Goal: Information Seeking & Learning: Learn about a topic

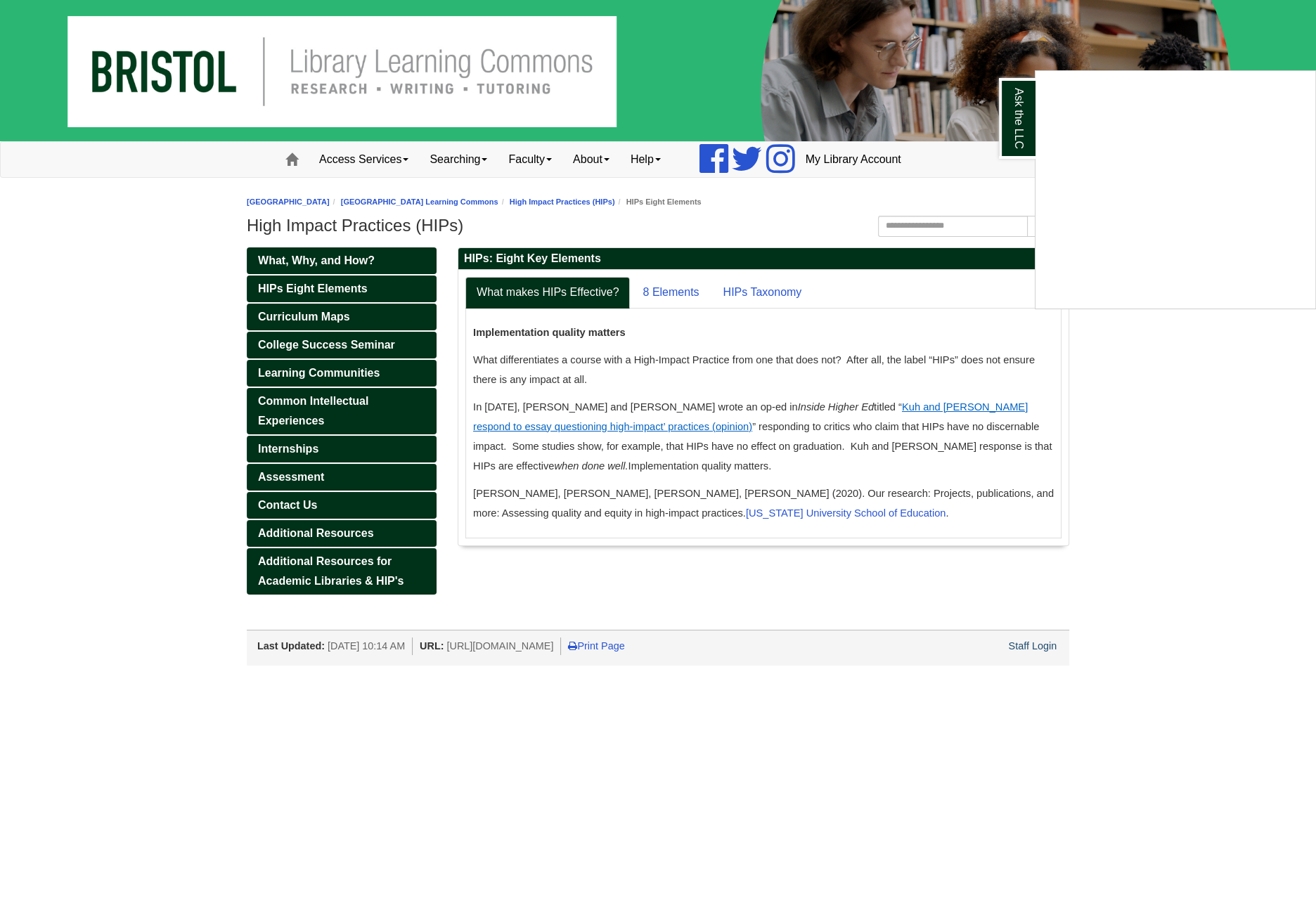
click at [683, 291] on div "Ask the LLC" at bounding box center [658, 450] width 1316 height 901
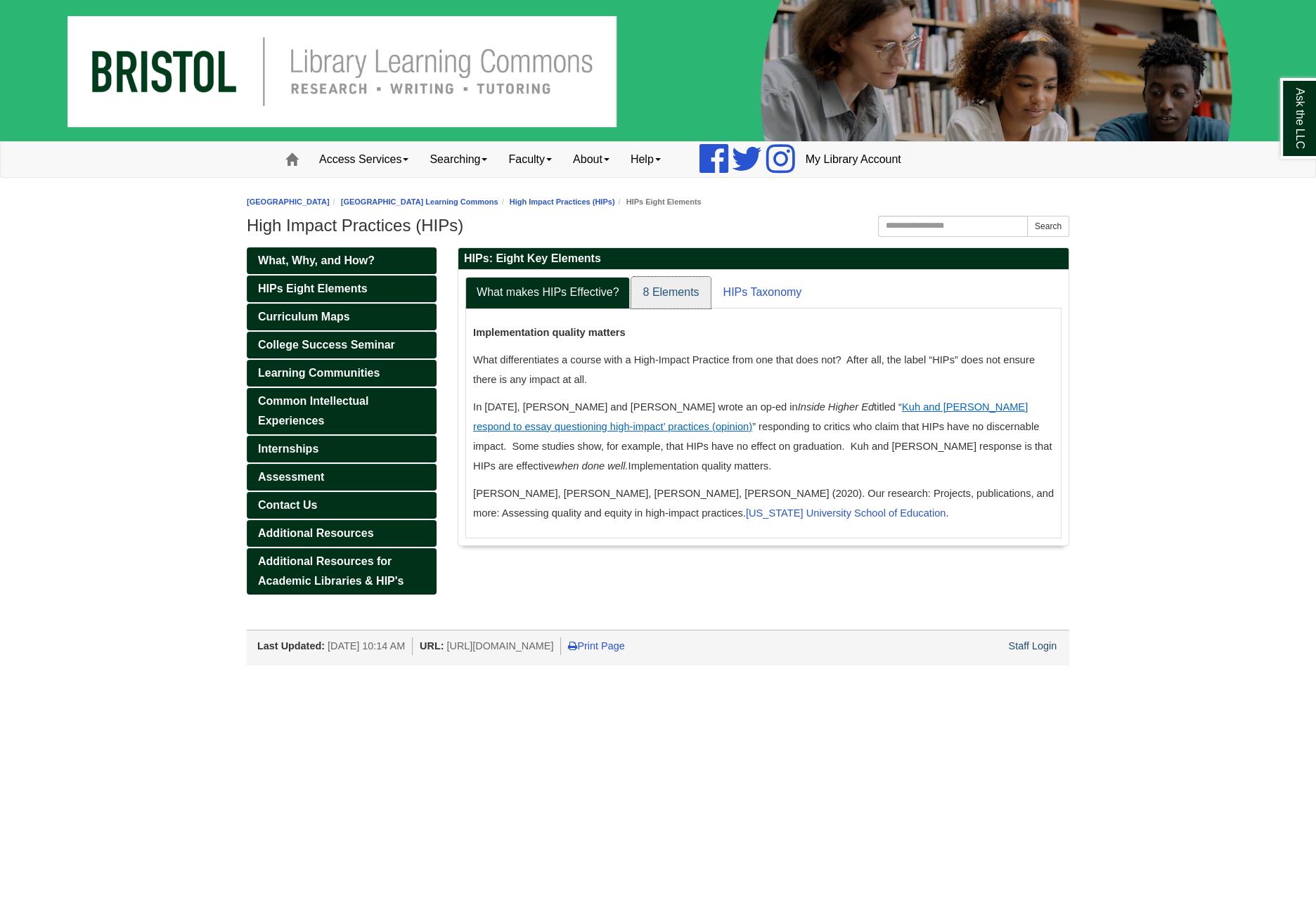
click at [679, 291] on link "8 Elements" at bounding box center [671, 292] width 79 height 31
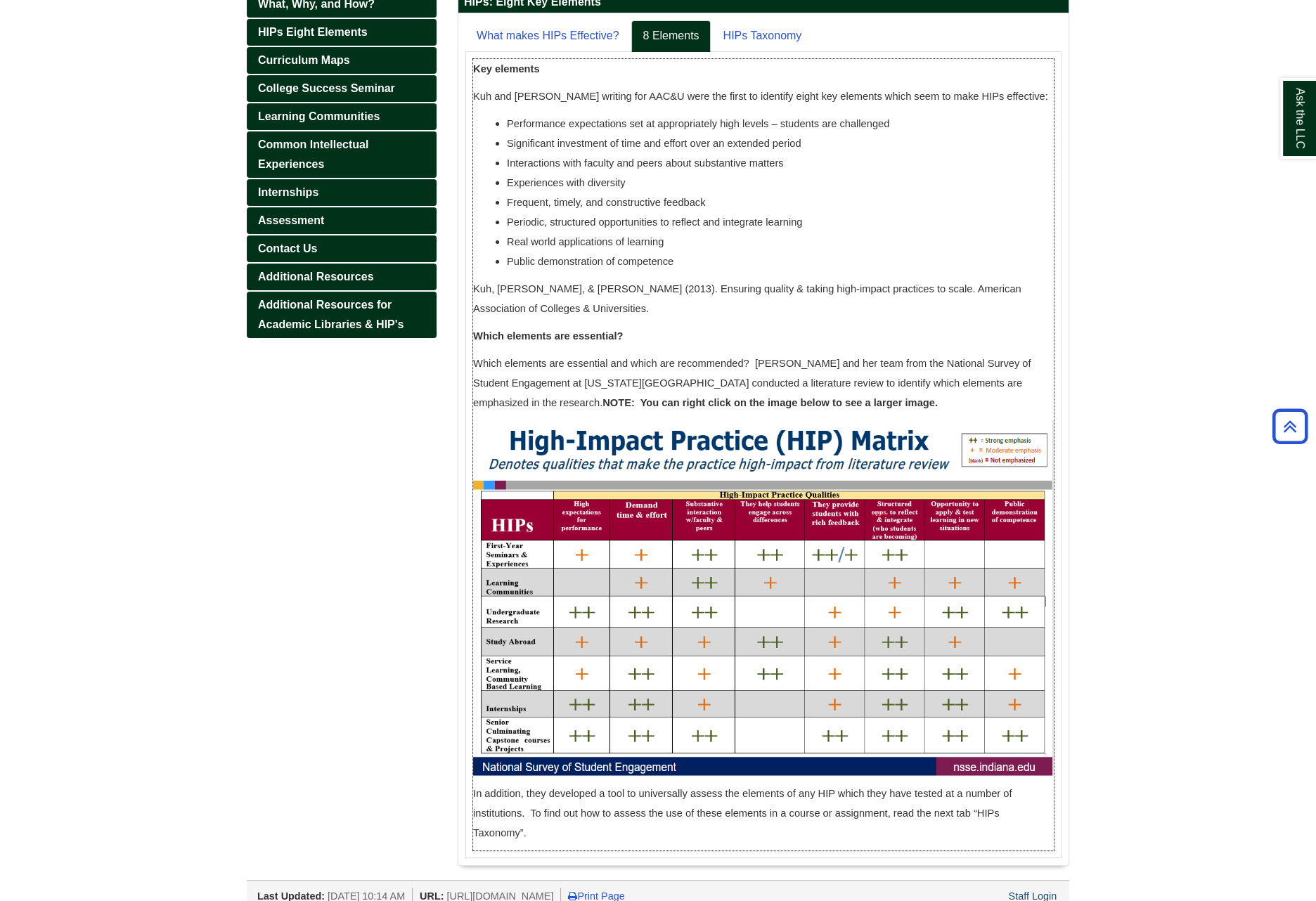
scroll to position [252, 0]
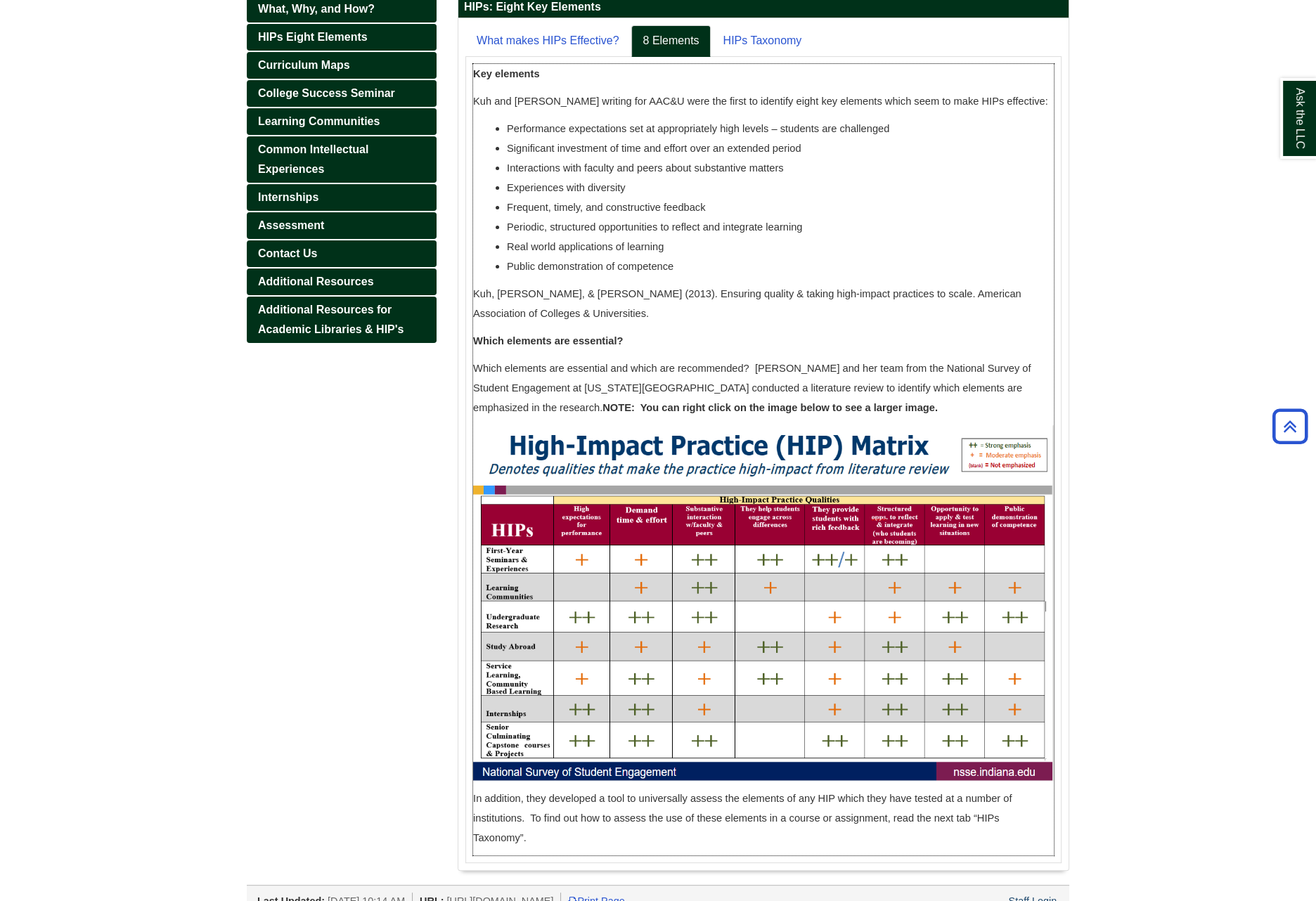
click at [771, 558] on img at bounding box center [762, 603] width 580 height 356
click at [836, 448] on img at bounding box center [762, 603] width 580 height 356
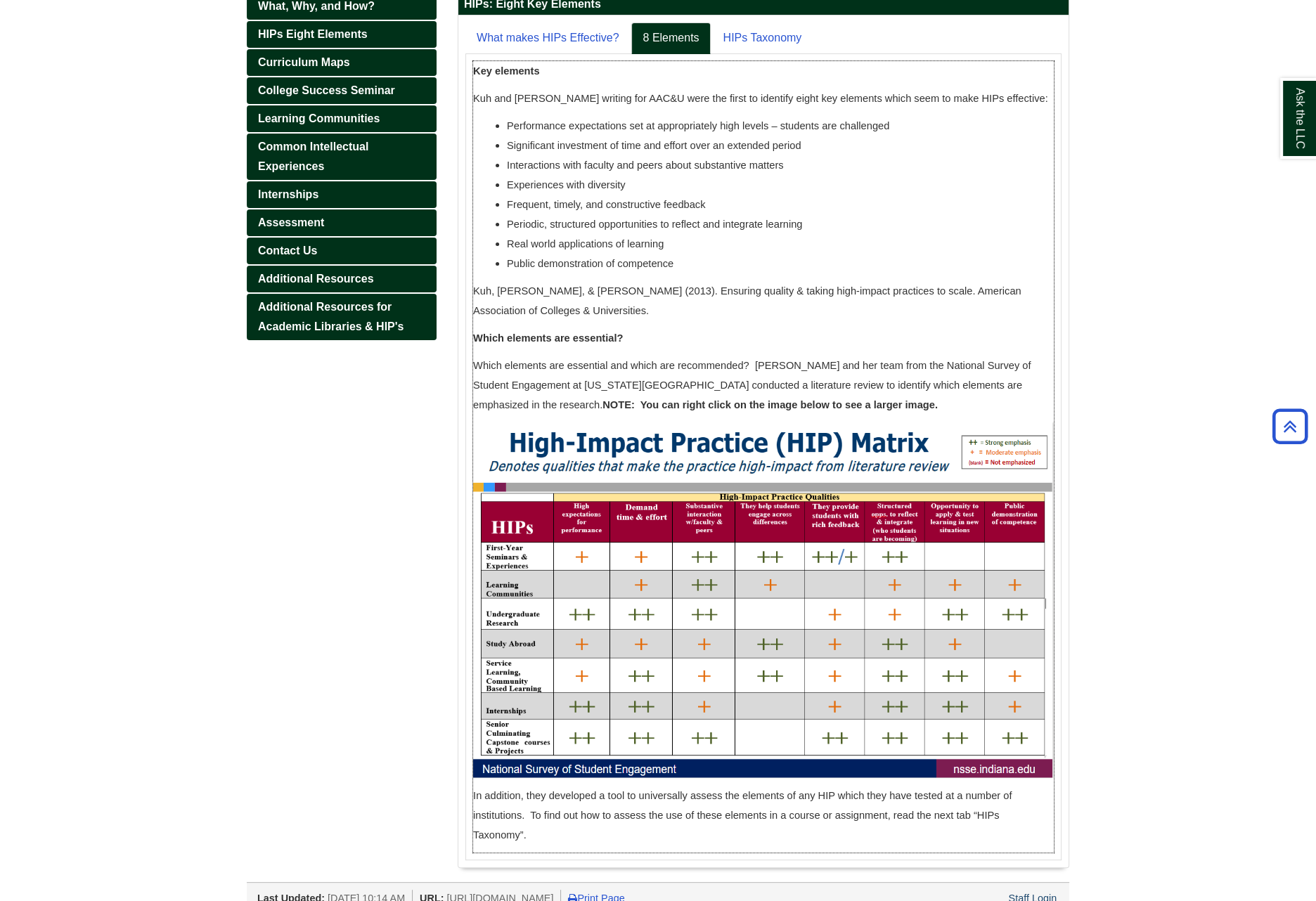
drag, startPoint x: 780, startPoint y: 406, endPoint x: 679, endPoint y: 403, distance: 101.0
click at [779, 406] on strong "NOTE: You can right click on the image below to see a larger image." at bounding box center [769, 405] width 335 height 11
click at [621, 403] on strong "NOTE: You can right click on the image below to see a larger image." at bounding box center [769, 405] width 335 height 11
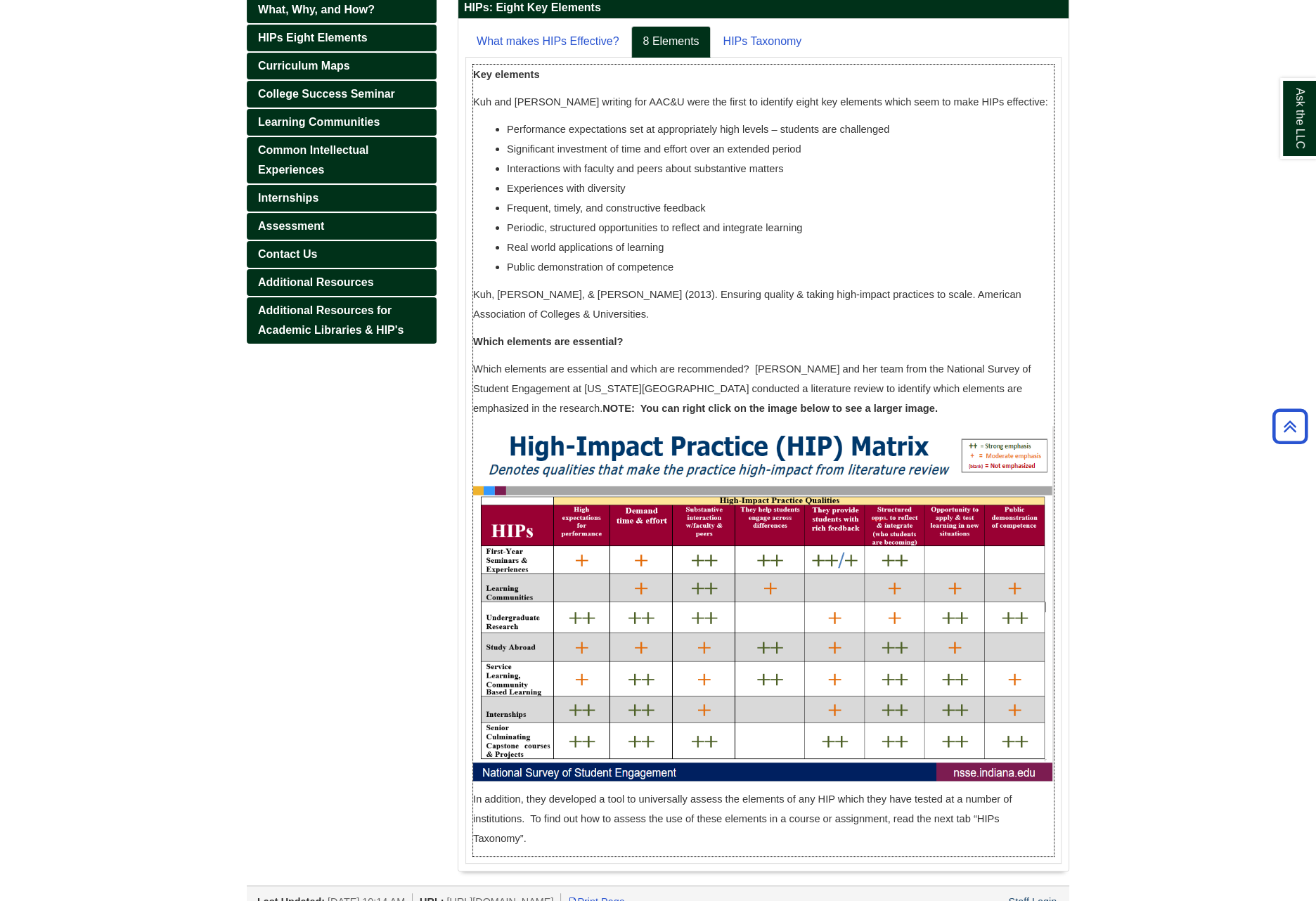
scroll to position [249, 0]
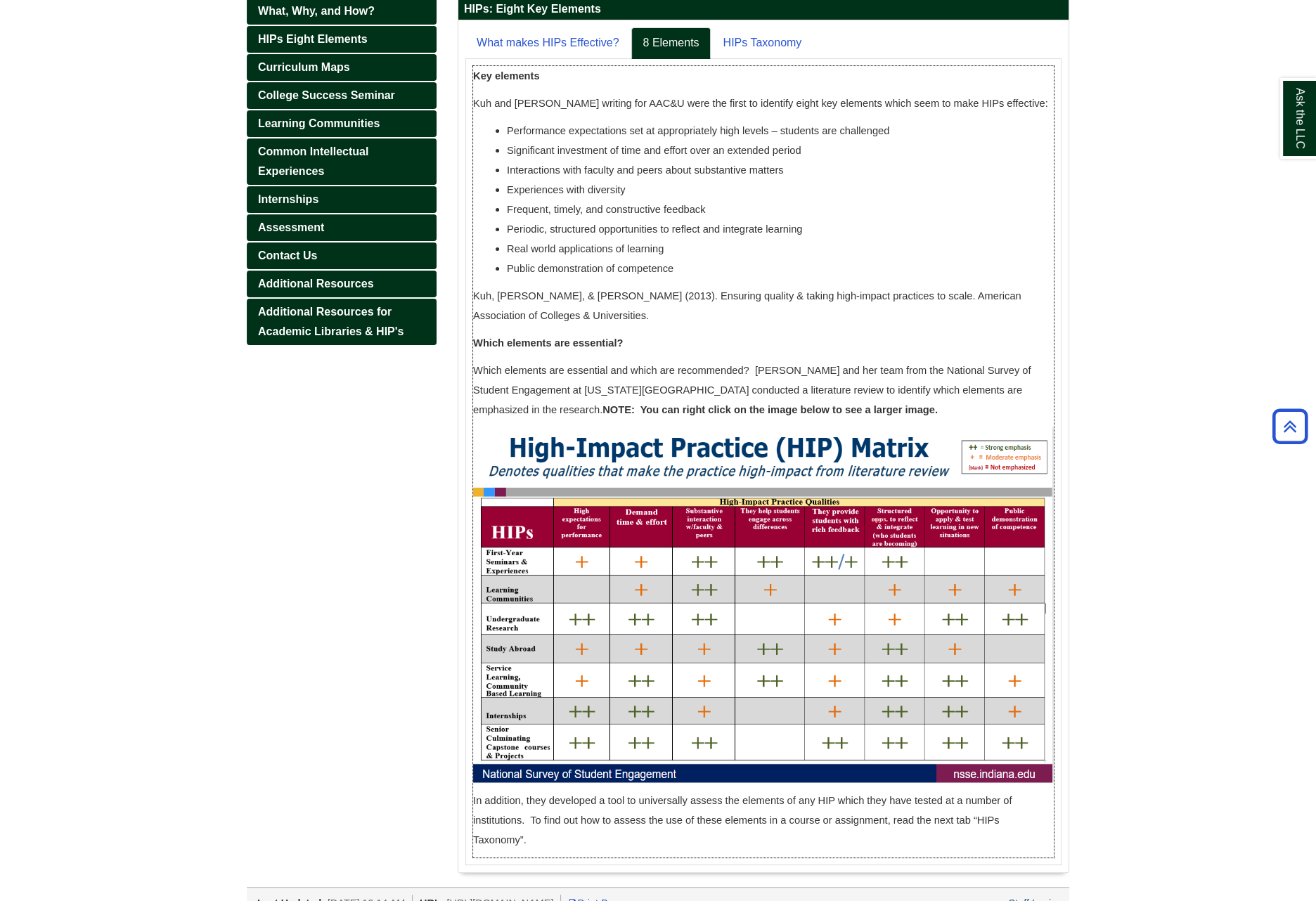
drag, startPoint x: 686, startPoint y: 267, endPoint x: 462, endPoint y: 107, distance: 275.3
click at [462, 107] on div "What makes HIPs Effective? 8 Elements HIPs Taxonomy Implementation quality matt…" at bounding box center [763, 446] width 610 height 852
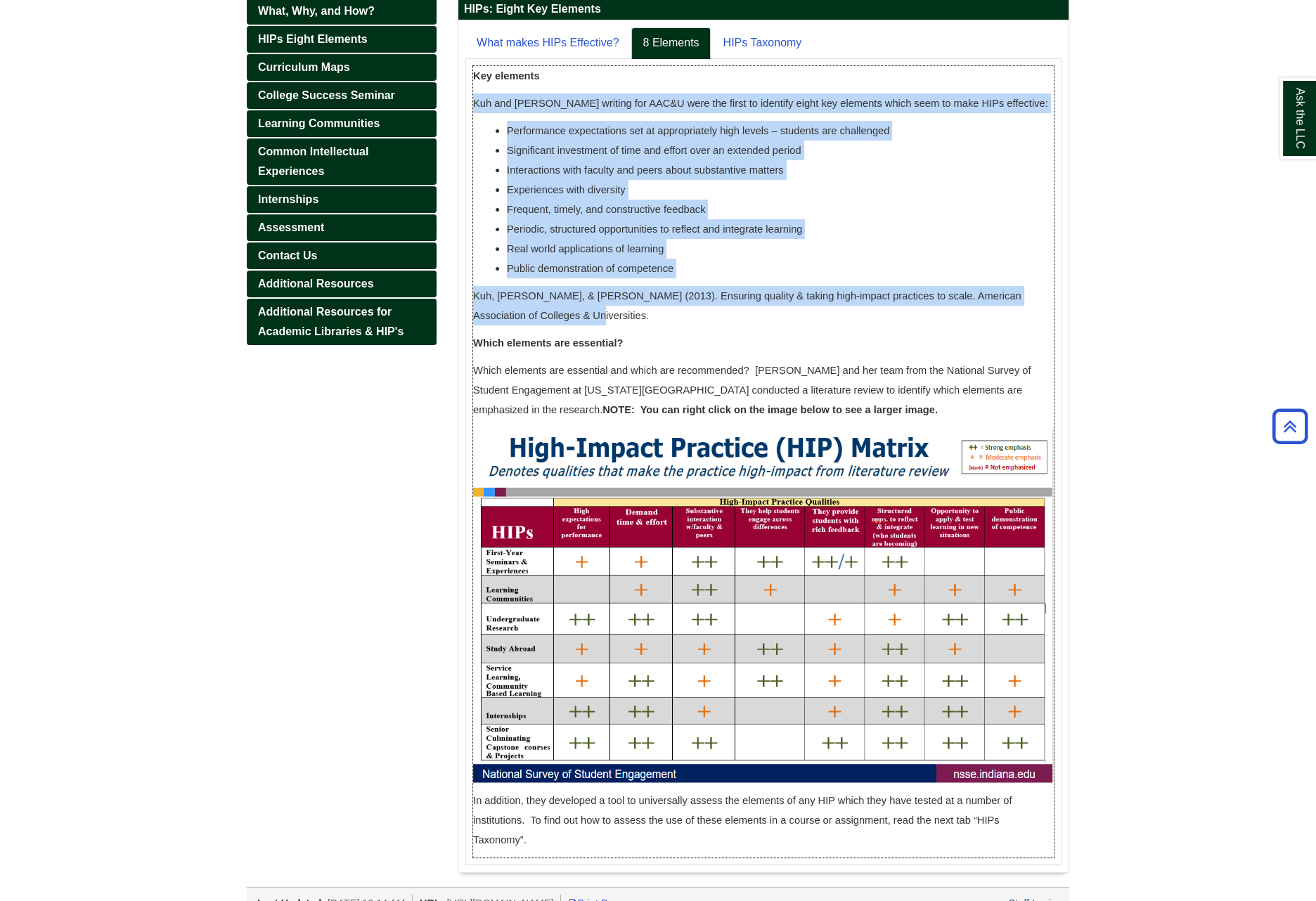
drag, startPoint x: 538, startPoint y: 319, endPoint x: 472, endPoint y: 107, distance: 222.0
click at [473, 107] on div "Key elements [PERSON_NAME] and [PERSON_NAME] writing for AAC&U were the first t…" at bounding box center [762, 461] width 580 height 791
copy div "Kuh and [PERSON_NAME] writing for AAC&U were the first to identify eight key el…"
click at [760, 42] on link "HIPs Taxonomy" at bounding box center [762, 43] width 101 height 31
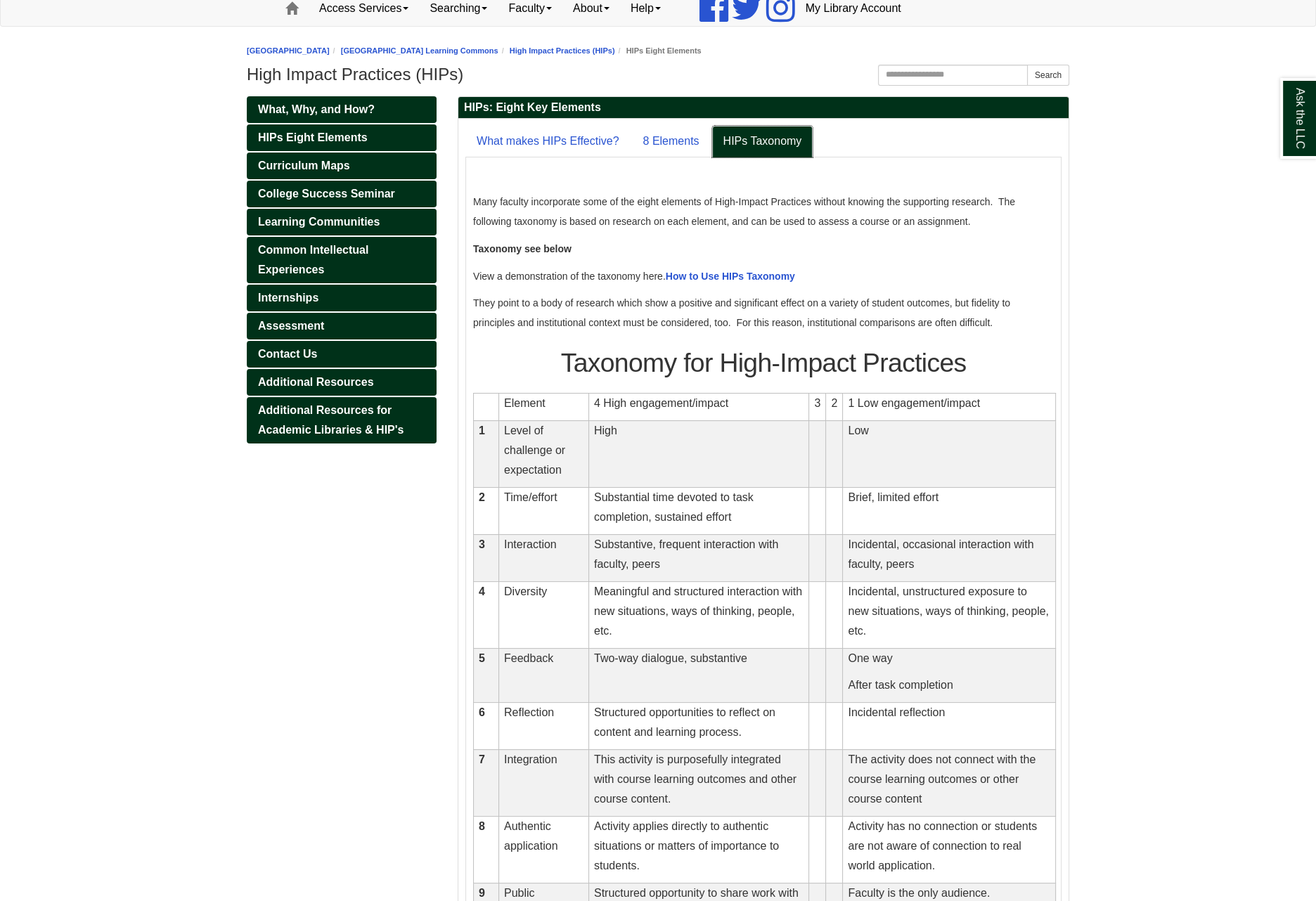
scroll to position [245, 0]
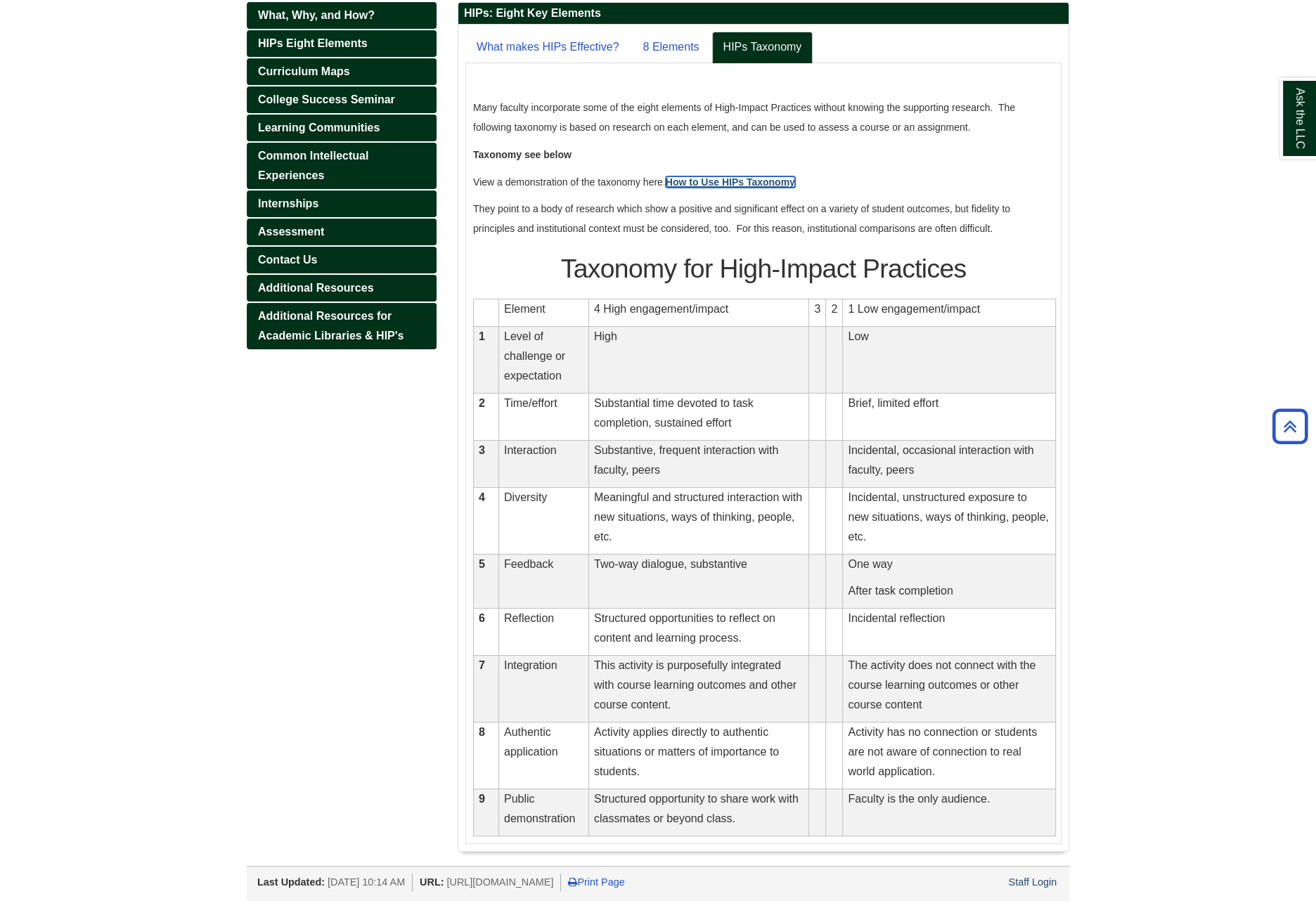
click at [741, 177] on strong "How to Use HIPs Taxonomy" at bounding box center [730, 182] width 129 height 11
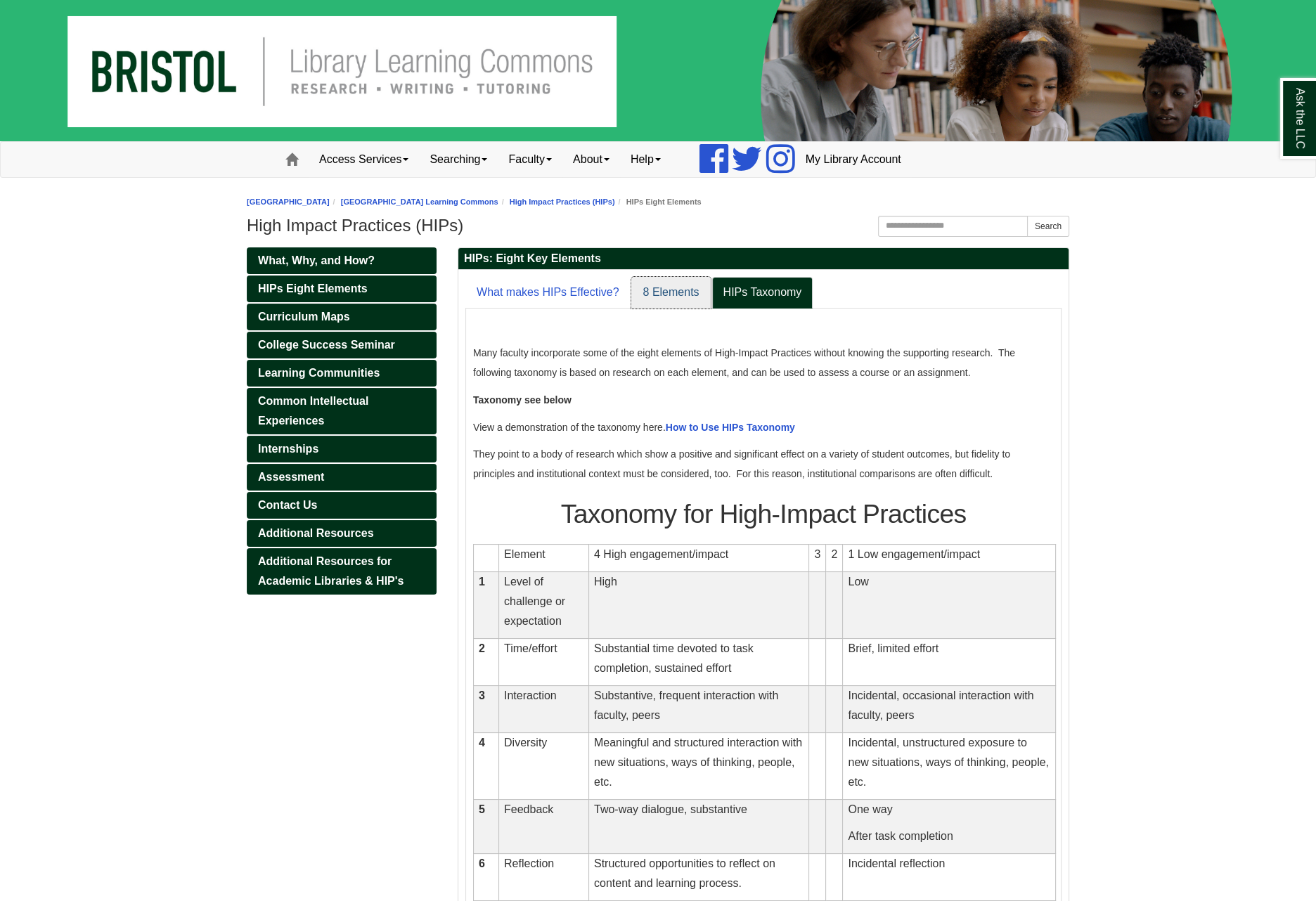
click at [662, 297] on link "8 Elements" at bounding box center [671, 292] width 79 height 31
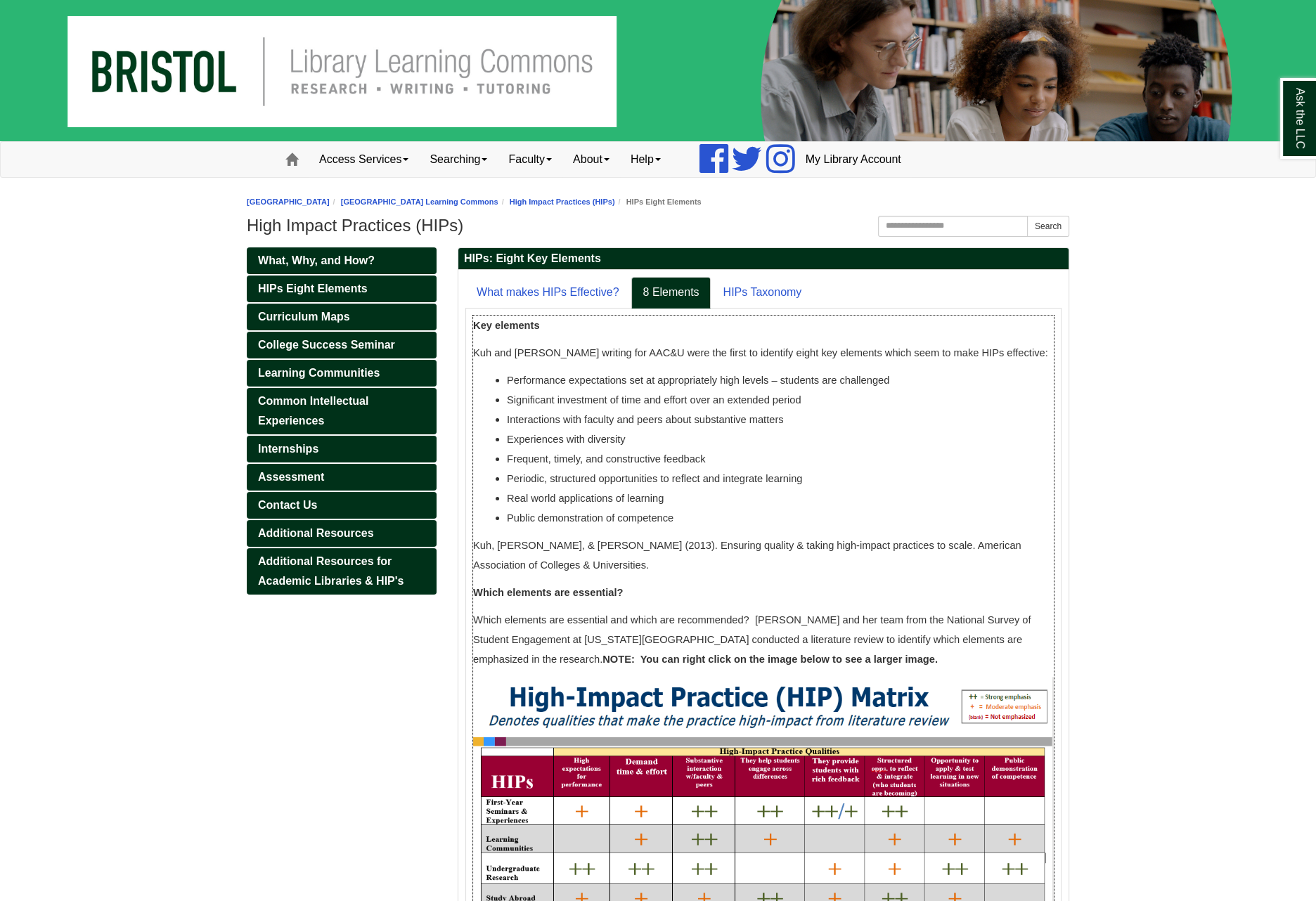
click at [555, 571] on p "Kuh, [PERSON_NAME], & [PERSON_NAME] (2013). Ensuring quality & taking high-impa…" at bounding box center [762, 555] width 580 height 40
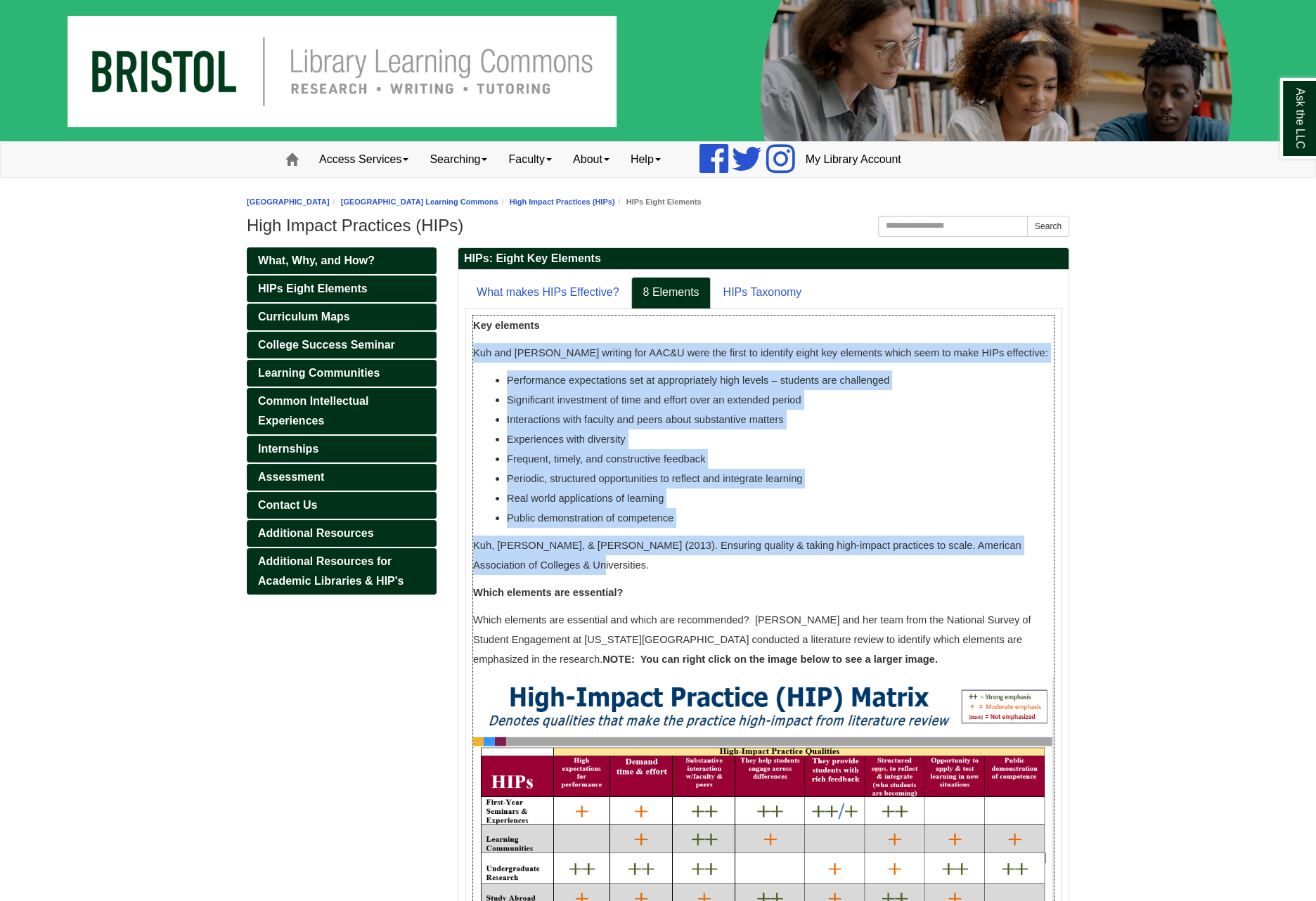
drag, startPoint x: 544, startPoint y: 568, endPoint x: 471, endPoint y: 352, distance: 228.0
click at [471, 352] on div "Implementation quality matters What differentiates a course with a High-Impact …" at bounding box center [763, 711] width 596 height 806
copy div "Kuh and [PERSON_NAME] writing for AAC&U were the first to identify eight key el…"
